Goal: Information Seeking & Learning: Stay updated

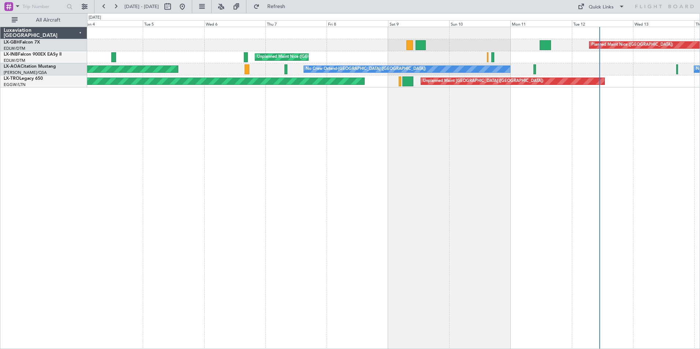
click at [241, 145] on div "Planned Maint Nice ([GEOGRAPHIC_DATA]) [GEOGRAPHIC_DATA] ([GEOGRAPHIC_DATA]) No…" at bounding box center [393, 188] width 613 height 323
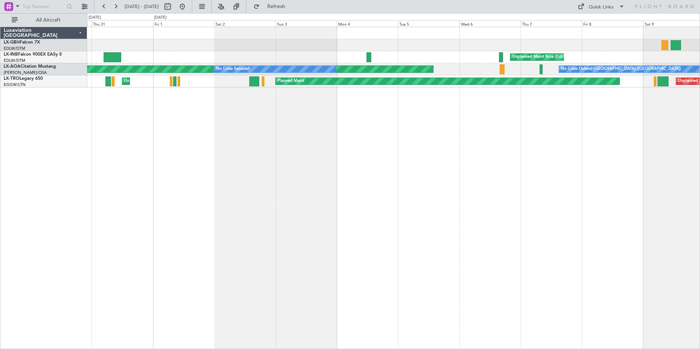
click at [494, 142] on div "Planned Maint Nice ([GEOGRAPHIC_DATA]) [GEOGRAPHIC_DATA] ([GEOGRAPHIC_DATA]) No…" at bounding box center [393, 188] width 613 height 323
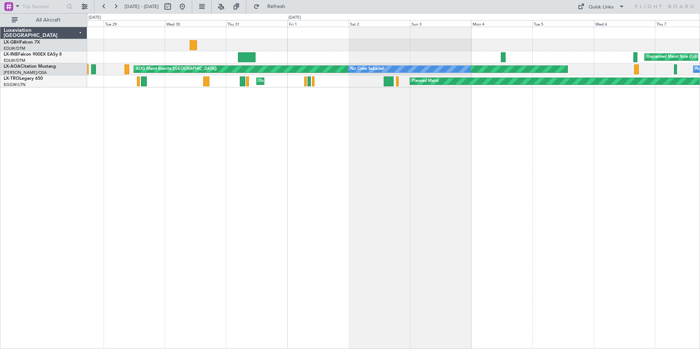
click at [609, 127] on div "Unplanned Maint Nice ([GEOGRAPHIC_DATA]) AOG Maint [GEOGRAPHIC_DATA] (Al Maktou…" at bounding box center [393, 188] width 613 height 323
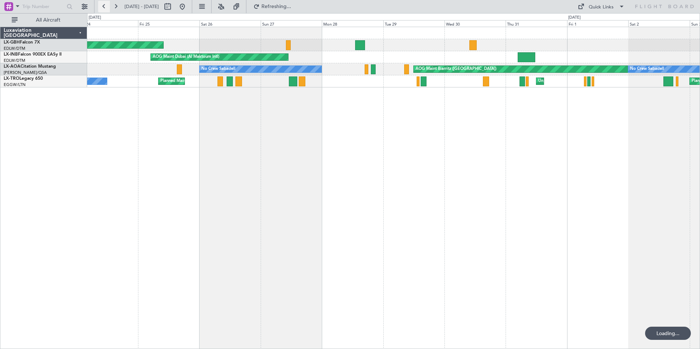
click at [103, 6] on button at bounding box center [104, 7] width 12 height 12
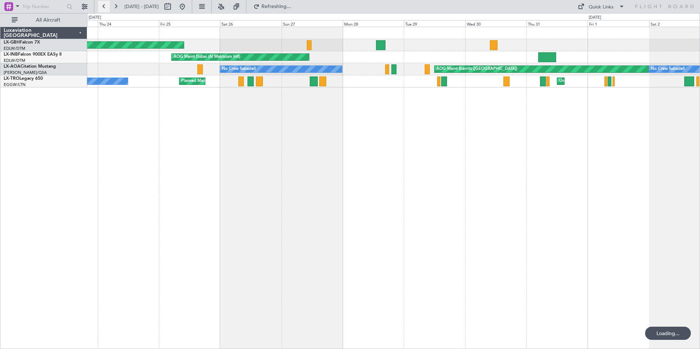
click at [103, 6] on button at bounding box center [104, 7] width 12 height 12
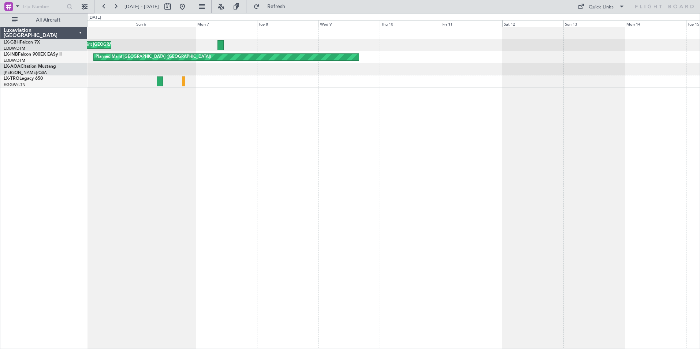
click at [309, 158] on div "Unplanned Maint [GEOGRAPHIC_DATA] (Al Maktoum Intl) Planned Maint [GEOGRAPHIC_D…" at bounding box center [393, 188] width 613 height 323
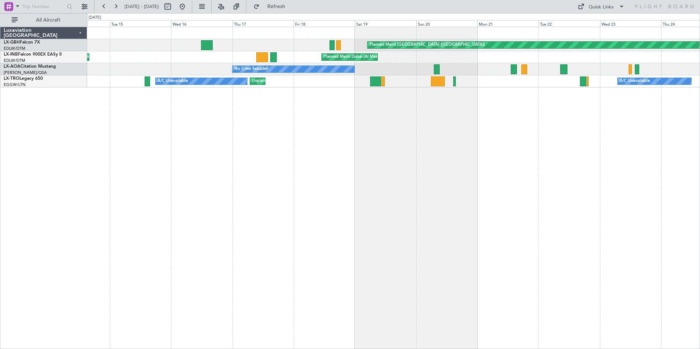
click at [170, 144] on div "Planned Maint [GEOGRAPHIC_DATA] ([GEOGRAPHIC_DATA]) Planned Maint [GEOGRAPHIC_D…" at bounding box center [393, 188] width 613 height 323
click at [105, 10] on button at bounding box center [104, 7] width 12 height 12
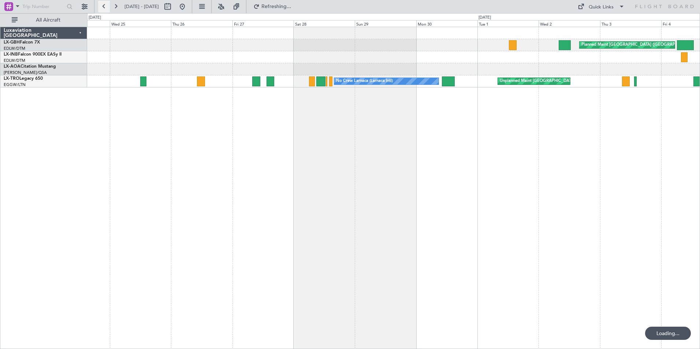
click at [105, 10] on button at bounding box center [104, 7] width 12 height 12
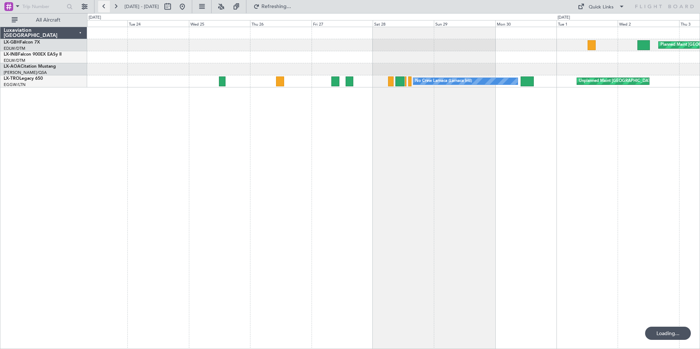
click at [105, 10] on button at bounding box center [104, 7] width 12 height 12
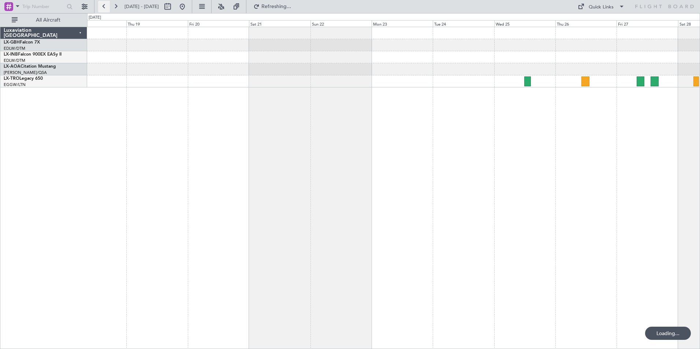
click at [105, 10] on button at bounding box center [104, 7] width 12 height 12
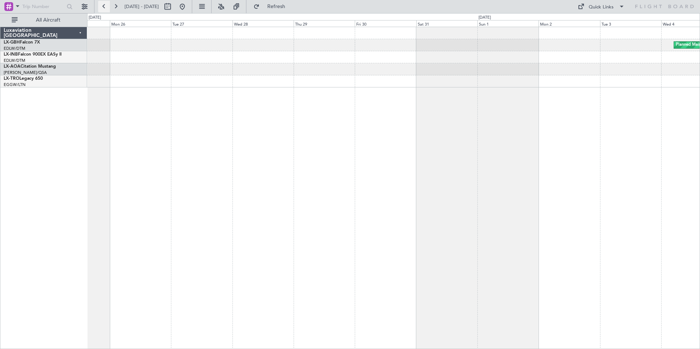
click at [105, 10] on button at bounding box center [104, 7] width 12 height 12
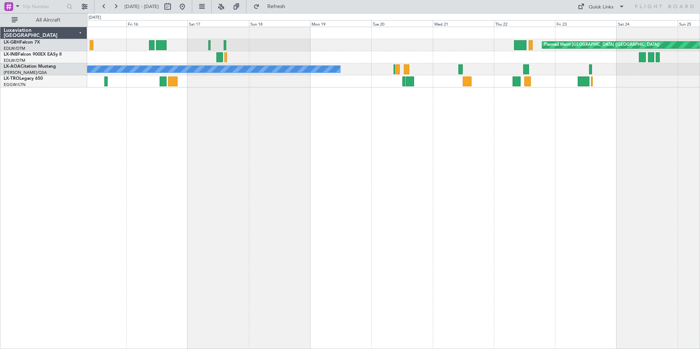
click at [579, 138] on div "Planned Maint [GEOGRAPHIC_DATA] ([GEOGRAPHIC_DATA]) Unplanned Maint [GEOGRAPHIC…" at bounding box center [393, 188] width 613 height 323
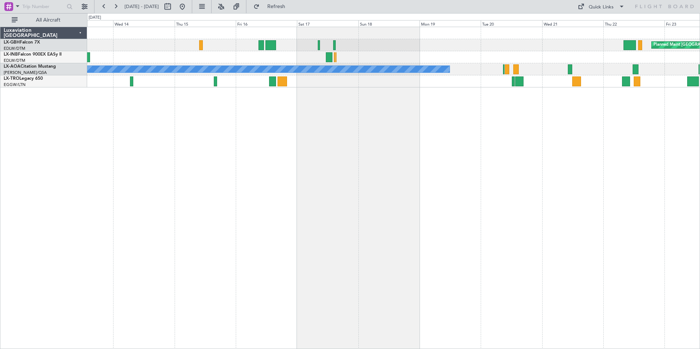
click at [296, 146] on div "Planned Maint [GEOGRAPHIC_DATA] ([GEOGRAPHIC_DATA]) A/C Unavailable [GEOGRAPHIC…" at bounding box center [393, 188] width 613 height 323
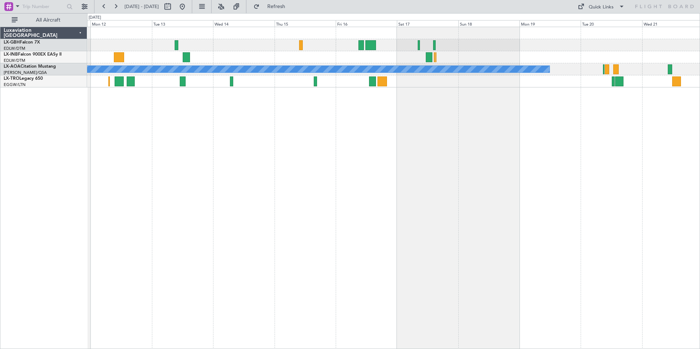
click at [215, 128] on div "Planned Maint [GEOGRAPHIC_DATA] ([GEOGRAPHIC_DATA]) Planned Maint [GEOGRAPHIC_D…" at bounding box center [393, 188] width 613 height 323
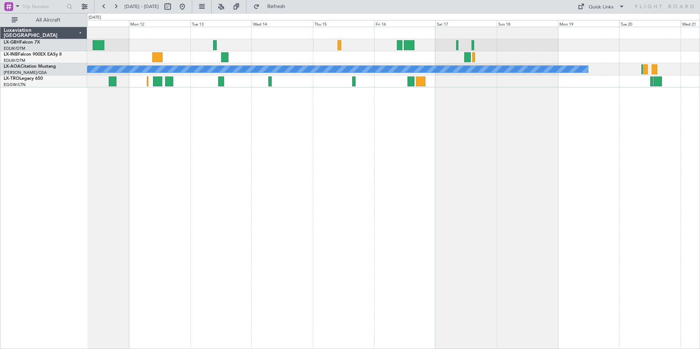
click at [207, 122] on div "Planned Maint [GEOGRAPHIC_DATA] ([GEOGRAPHIC_DATA]) Planned Maint [GEOGRAPHIC_D…" at bounding box center [393, 188] width 613 height 323
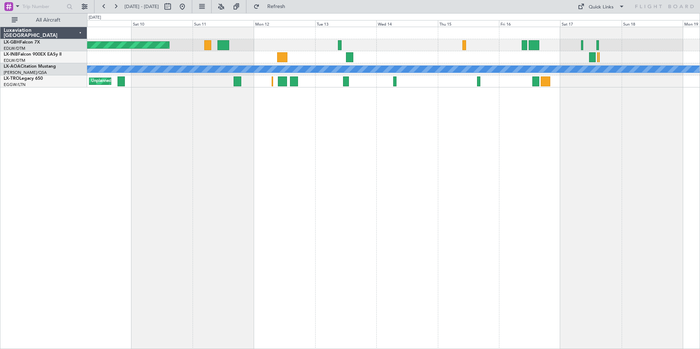
click at [241, 115] on div "Planned Maint Dubai (Al Maktoum Intl) AOG Maint Nurnberg Planned Maint Nurnberg…" at bounding box center [393, 188] width 613 height 323
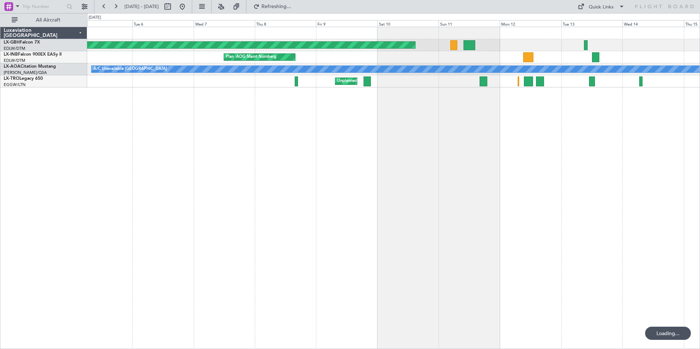
click at [393, 142] on div "Planned Maint Dubai (Al Maktoum Intl) AOG Maint Nurnberg Planned Maint Nurnberg…" at bounding box center [393, 188] width 613 height 323
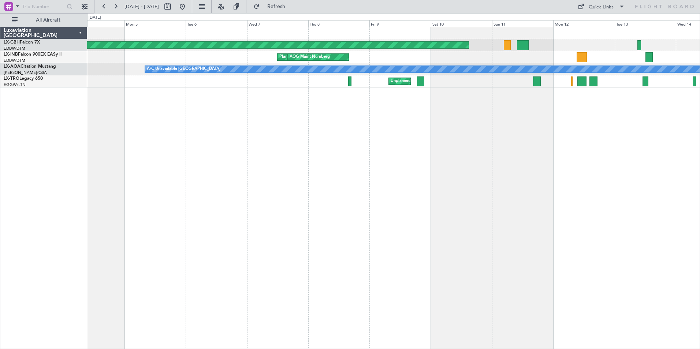
click at [255, 112] on div "Planned Maint Dubai (Al Maktoum Intl) AOG Maint Nurnberg Planned Maint Nurnberg…" at bounding box center [393, 188] width 613 height 323
click at [286, 145] on div "Planned Maint Dubai (Al Maktoum Intl) Planned Maint Nurnberg AOG Maint Nurnberg…" at bounding box center [393, 188] width 613 height 323
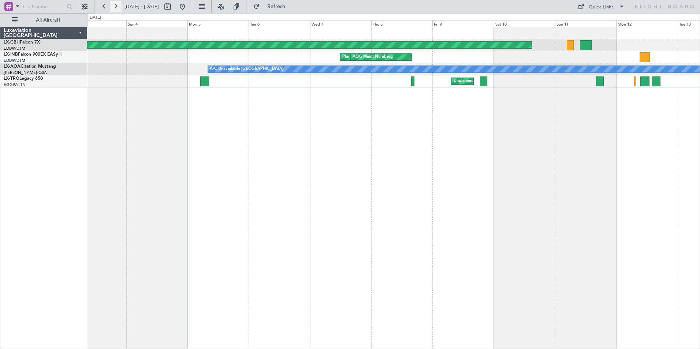
click at [115, 7] on button at bounding box center [116, 7] width 12 height 12
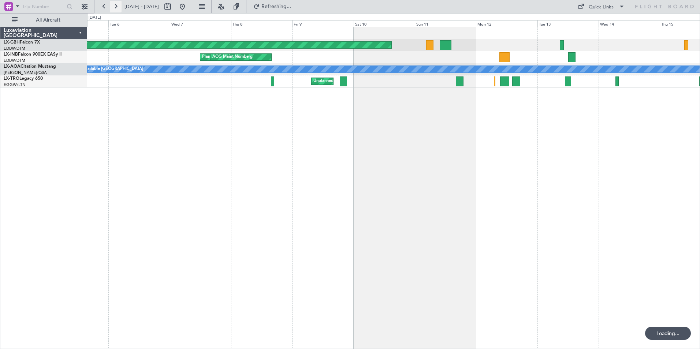
click at [115, 7] on button at bounding box center [116, 7] width 12 height 12
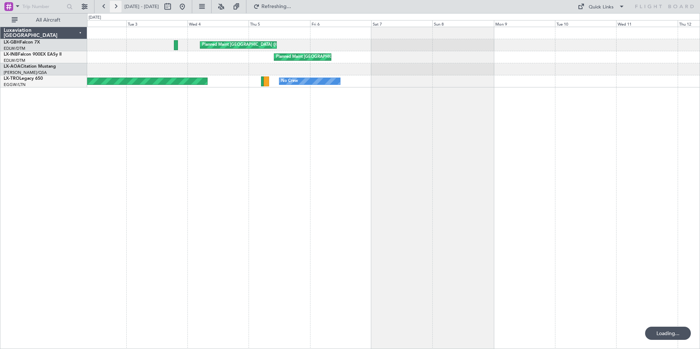
click at [115, 7] on button at bounding box center [116, 7] width 12 height 12
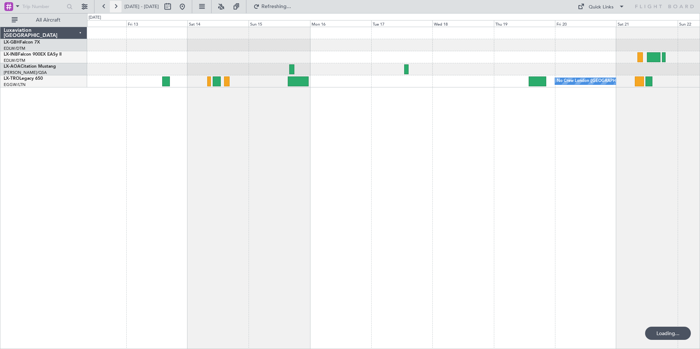
click at [115, 7] on button at bounding box center [116, 7] width 12 height 12
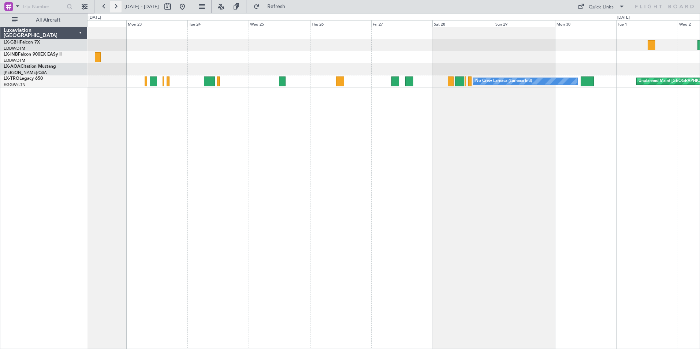
click at [118, 7] on button at bounding box center [116, 7] width 12 height 12
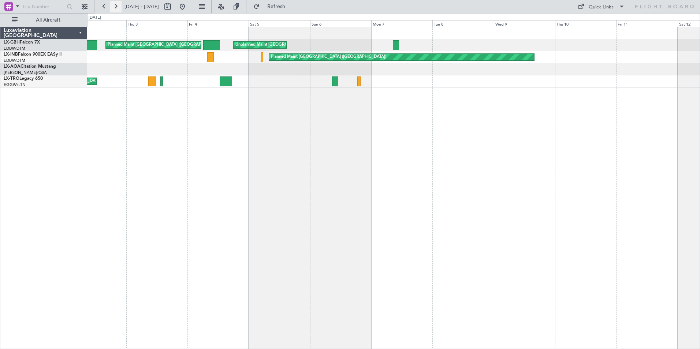
click at [115, 11] on button at bounding box center [116, 7] width 12 height 12
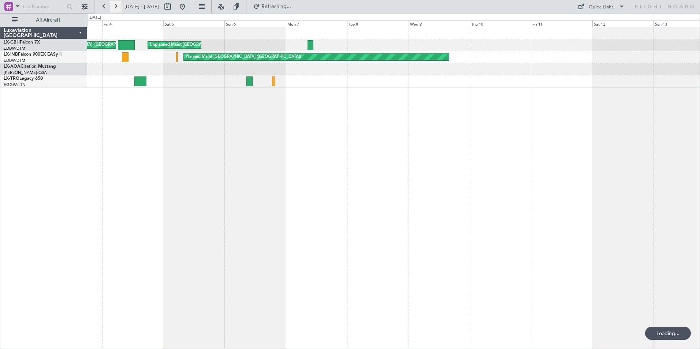
click at [115, 11] on button at bounding box center [116, 7] width 12 height 12
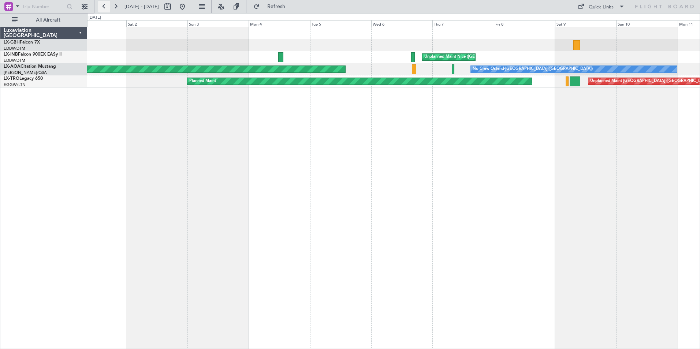
click at [103, 7] on button at bounding box center [104, 7] width 12 height 12
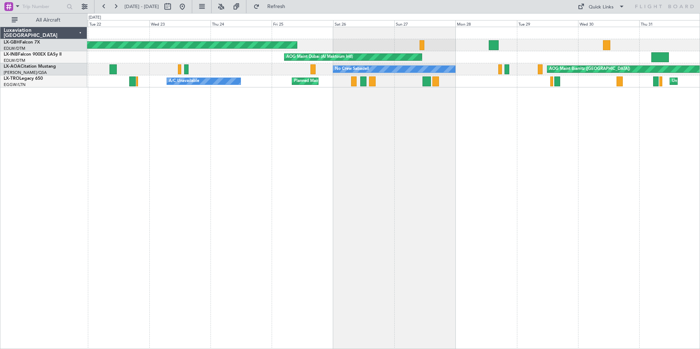
click at [362, 134] on div "Planned Maint [GEOGRAPHIC_DATA] ([GEOGRAPHIC_DATA]) AOG Maint [GEOGRAPHIC_DATA]…" at bounding box center [393, 188] width 613 height 323
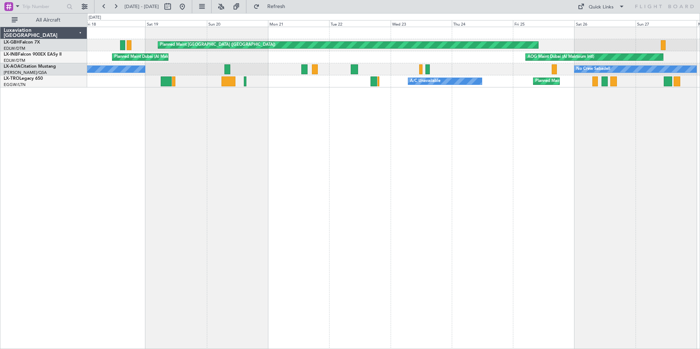
click at [270, 110] on div "Planned Maint [GEOGRAPHIC_DATA] ([GEOGRAPHIC_DATA]) AOG Maint [GEOGRAPHIC_DATA]…" at bounding box center [393, 188] width 613 height 323
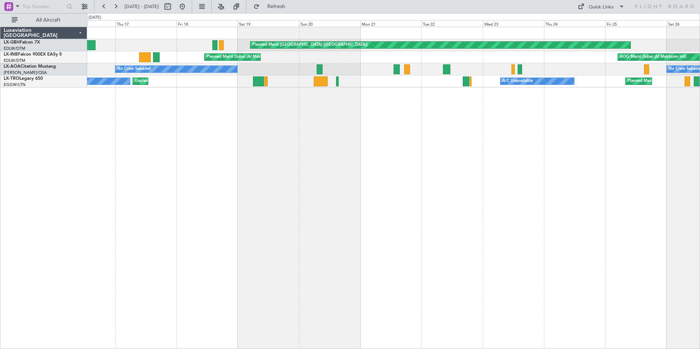
click at [446, 138] on div "Planned Maint [GEOGRAPHIC_DATA] ([GEOGRAPHIC_DATA]) AOG Maint [GEOGRAPHIC_DATA]…" at bounding box center [393, 188] width 613 height 323
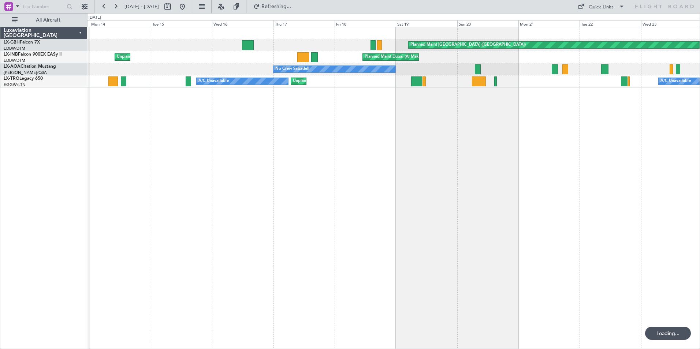
click at [262, 120] on div "Planned Maint [GEOGRAPHIC_DATA] ([GEOGRAPHIC_DATA]) Planned Maint [GEOGRAPHIC_D…" at bounding box center [393, 188] width 613 height 323
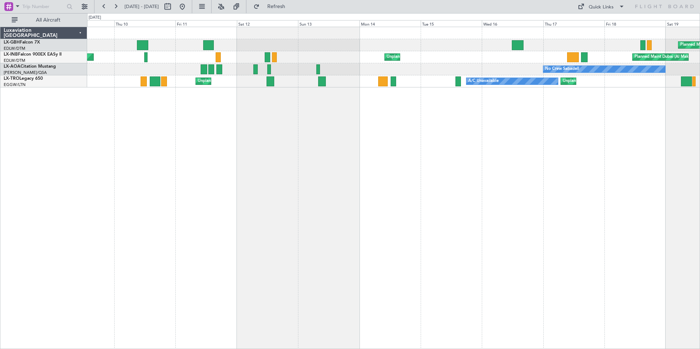
click at [401, 135] on div "Planned Maint [GEOGRAPHIC_DATA] ([GEOGRAPHIC_DATA]) Planned Maint [GEOGRAPHIC_D…" at bounding box center [393, 188] width 613 height 323
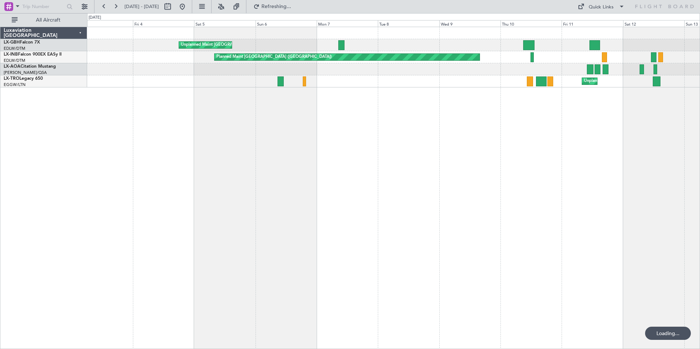
click at [460, 154] on div "Unplanned Maint [GEOGRAPHIC_DATA] (Al Maktoum Intl) Planned Maint [GEOGRAPHIC_D…" at bounding box center [393, 188] width 613 height 323
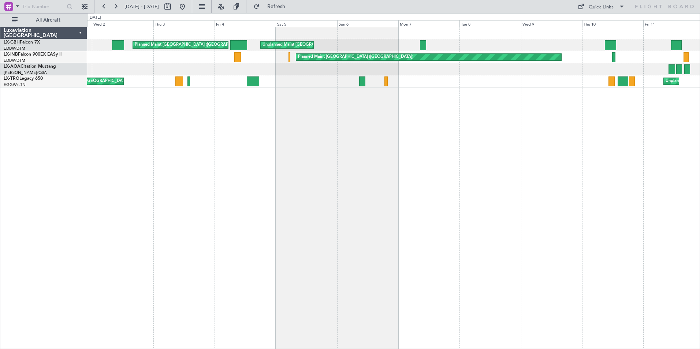
click at [12, 115] on div "Unplanned Maint [GEOGRAPHIC_DATA] (Al Maktoum Intl) Planned Maint [GEOGRAPHIC_D…" at bounding box center [350, 181] width 700 height 336
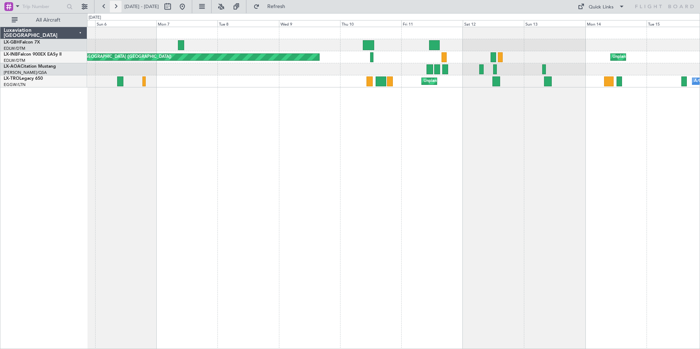
click at [116, 8] on button at bounding box center [116, 7] width 12 height 12
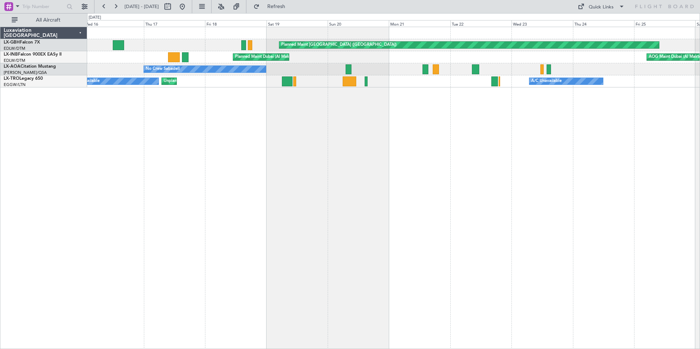
click at [232, 162] on div "Planned Maint [GEOGRAPHIC_DATA] ([GEOGRAPHIC_DATA]) Planned Maint [GEOGRAPHIC_D…" at bounding box center [393, 188] width 613 height 323
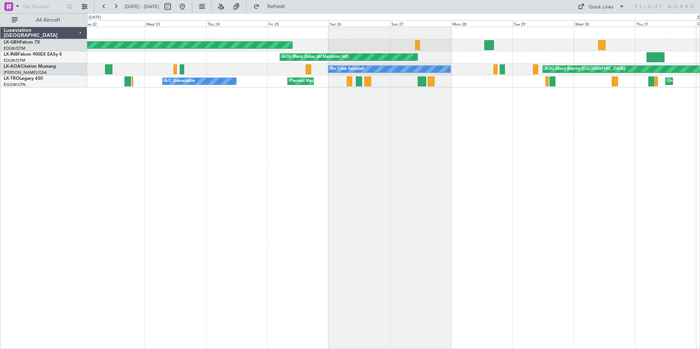
click at [183, 157] on div "Planned Maint [GEOGRAPHIC_DATA] ([GEOGRAPHIC_DATA]) AOG Maint [GEOGRAPHIC_DATA]…" at bounding box center [393, 188] width 613 height 323
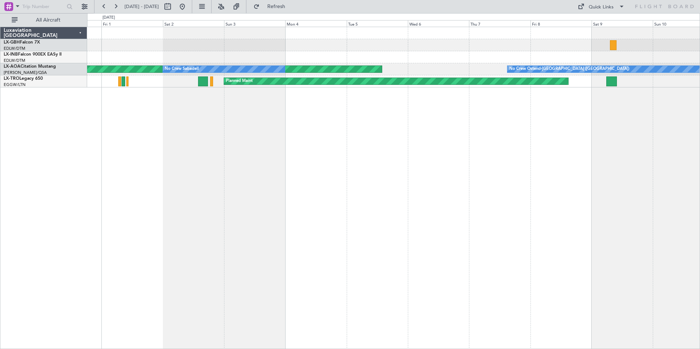
click at [237, 134] on div "Planned Maint Nice ([GEOGRAPHIC_DATA]) AOG Maint Biarritz ([GEOGRAPHIC_DATA]) N…" at bounding box center [393, 188] width 613 height 323
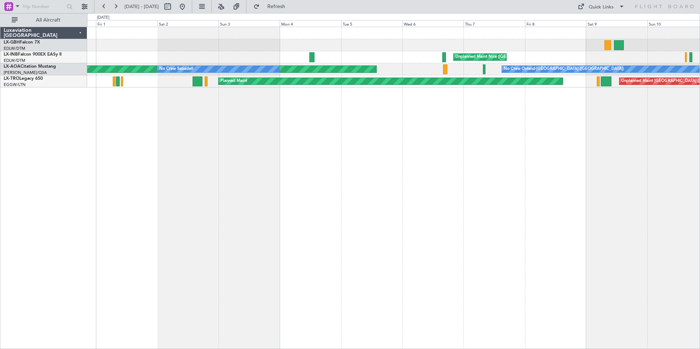
click at [414, 240] on div "Planned Maint Nice ([GEOGRAPHIC_DATA]) [GEOGRAPHIC_DATA] ([GEOGRAPHIC_DATA]) No…" at bounding box center [393, 188] width 613 height 323
